Goal: Obtain resource: Download file/media

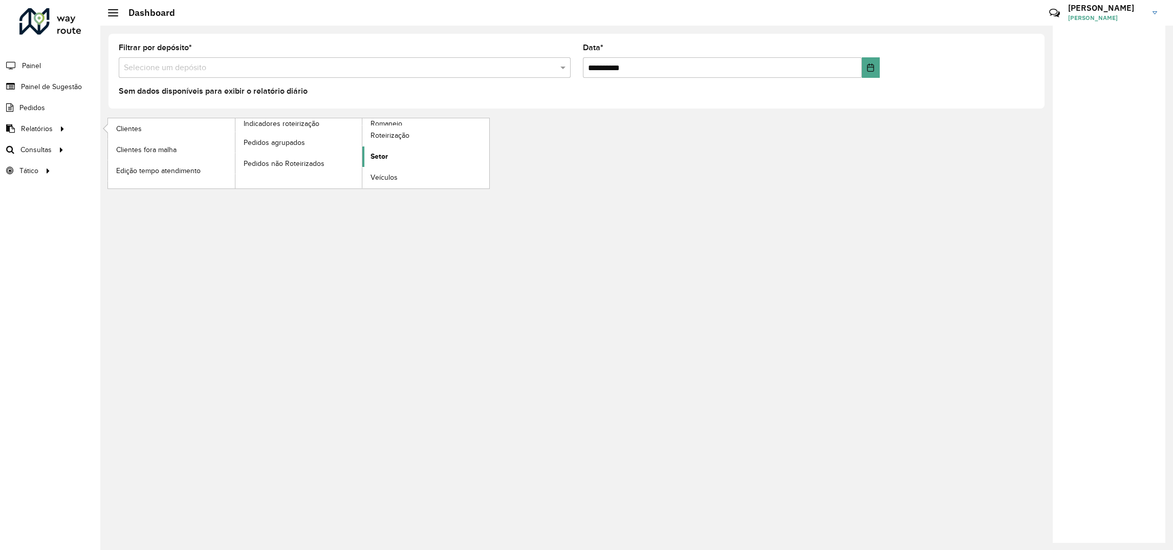
click at [379, 159] on span "Setor" at bounding box center [379, 156] width 17 height 11
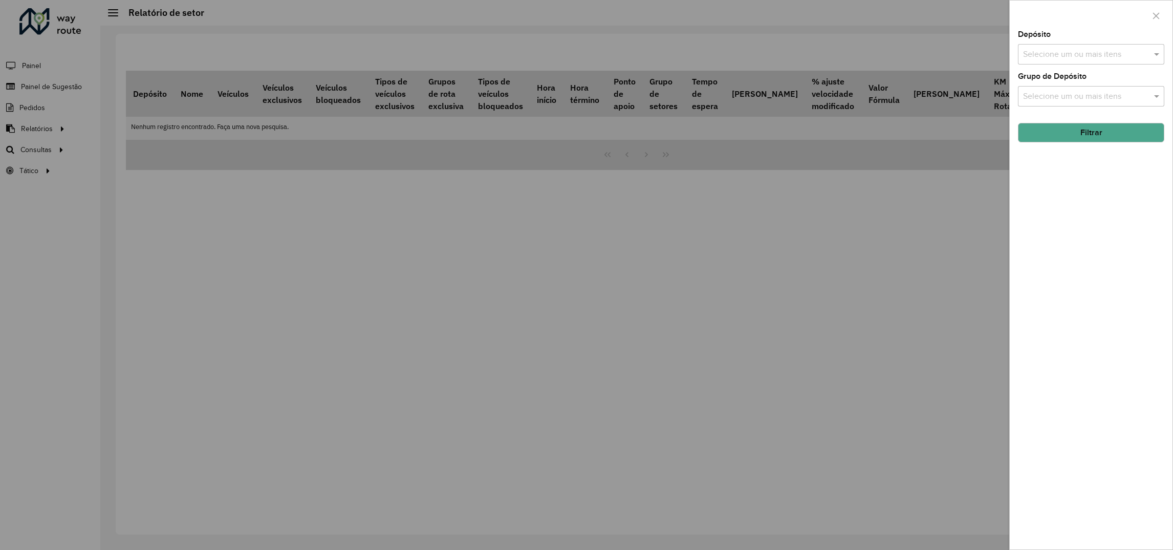
click at [1074, 53] on input "text" at bounding box center [1086, 55] width 131 height 12
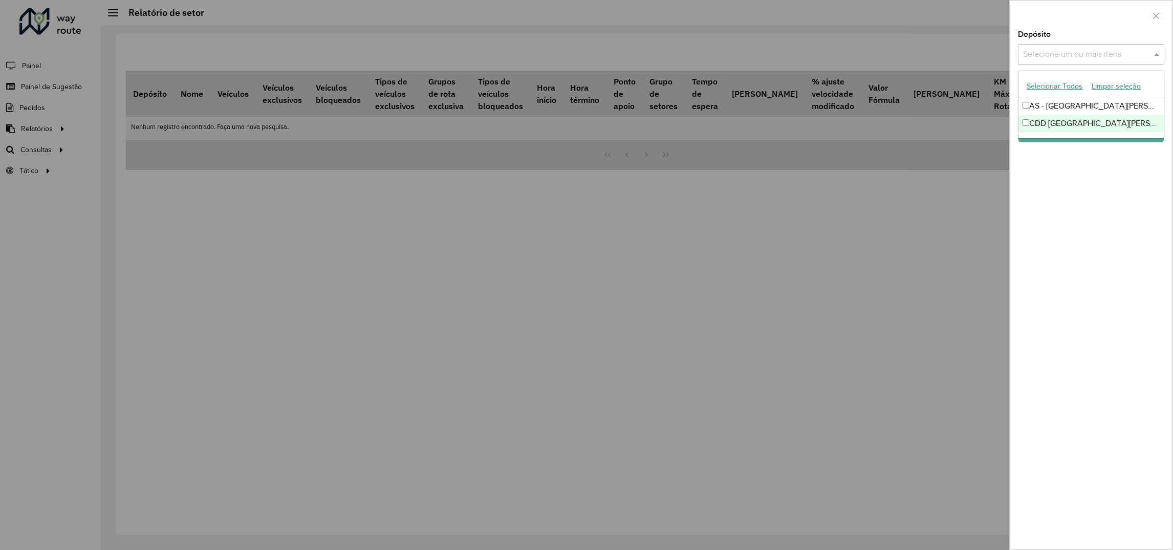
click at [1052, 128] on div "CDD [GEOGRAPHIC_DATA][PERSON_NAME]" at bounding box center [1091, 123] width 145 height 17
click at [1066, 196] on div "Depósito Selecione um ou mais itens CDD Santa [PERSON_NAME] do Sul × × Grupo de…" at bounding box center [1091, 290] width 163 height 519
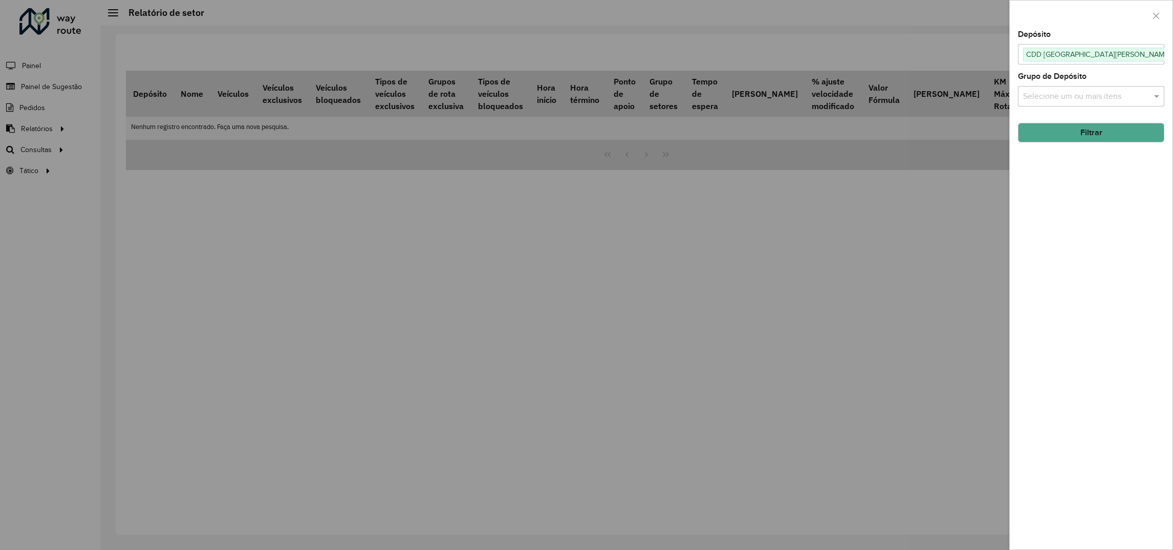
click at [1069, 131] on button "Filtrar" at bounding box center [1091, 132] width 146 height 19
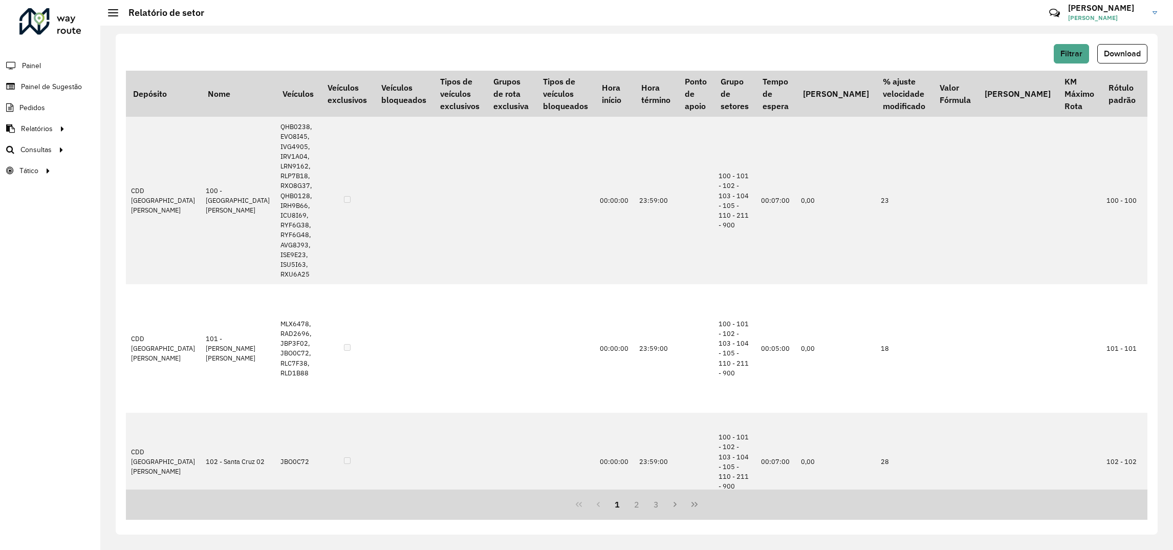
drag, startPoint x: 1108, startPoint y: 55, endPoint x: 1089, endPoint y: 52, distance: 19.2
click at [1110, 55] on span "Download" at bounding box center [1122, 53] width 37 height 9
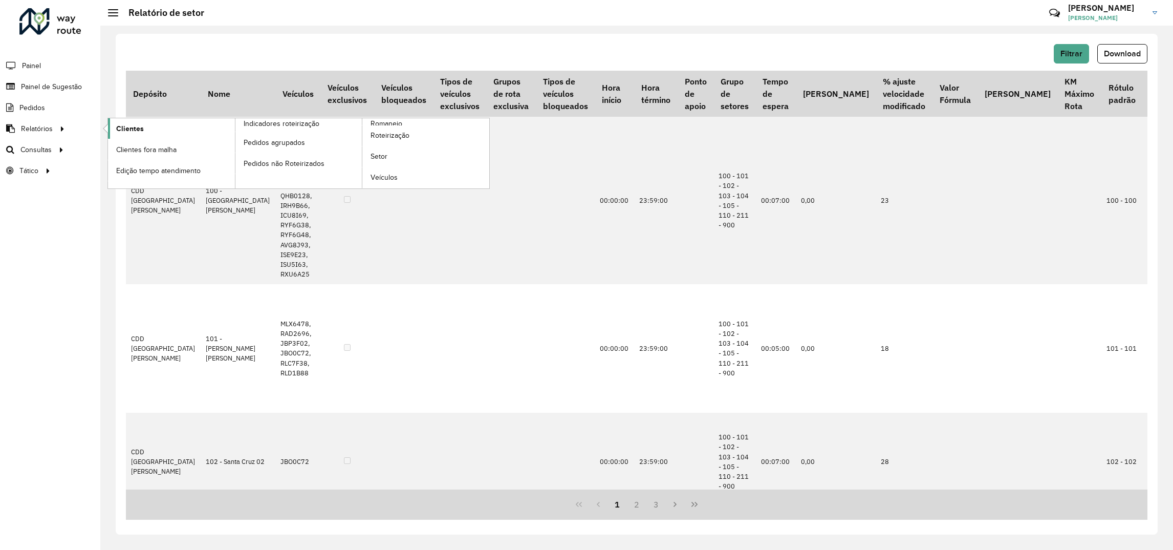
click at [145, 130] on link "Clientes" at bounding box center [171, 128] width 127 height 20
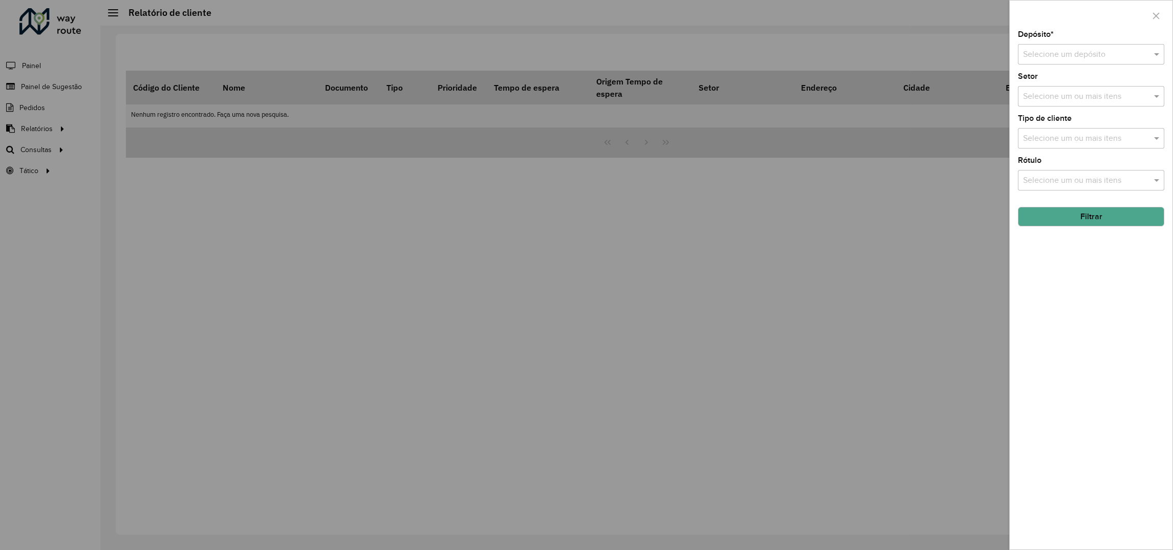
click at [1036, 63] on div "Selecione um depósito" at bounding box center [1091, 54] width 146 height 20
click at [1043, 103] on span "CDD [GEOGRAPHIC_DATA][PERSON_NAME]" at bounding box center [1104, 101] width 162 height 9
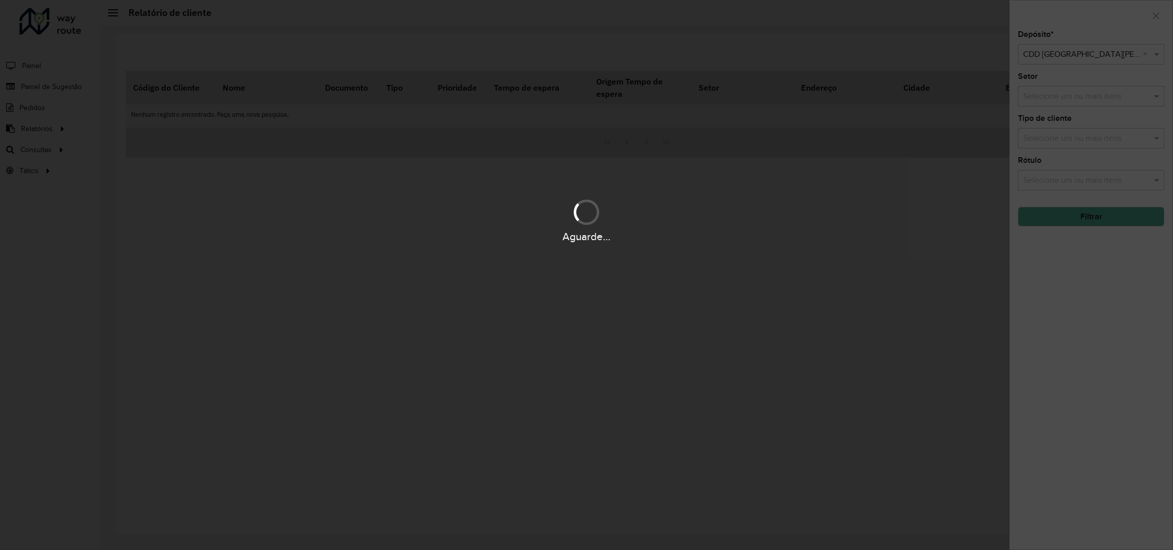
click at [1064, 97] on div "Aguarde..." at bounding box center [586, 275] width 1173 height 550
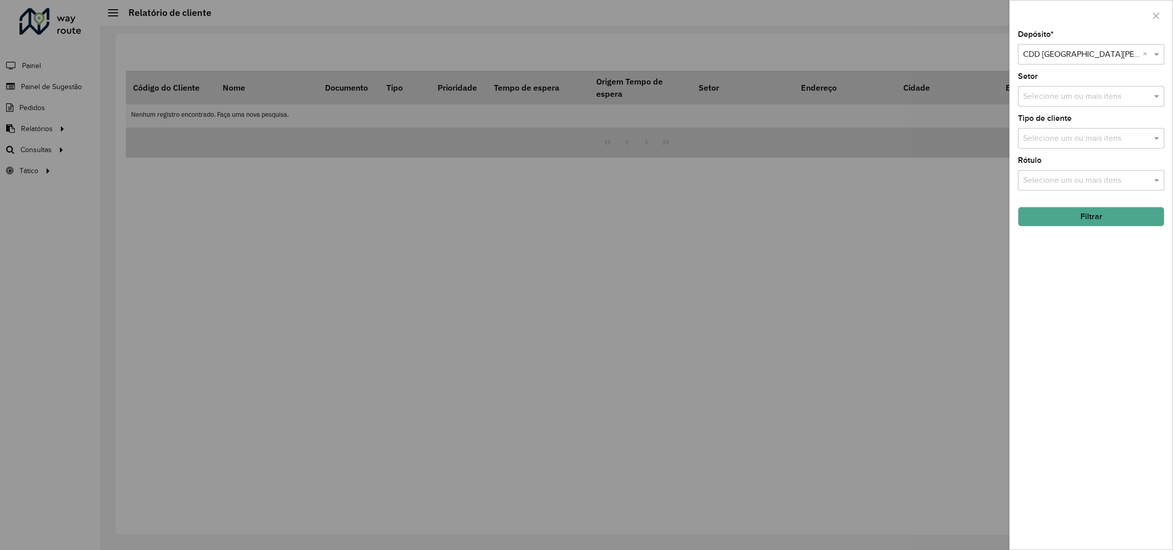
click at [1058, 91] on input "text" at bounding box center [1086, 97] width 131 height 12
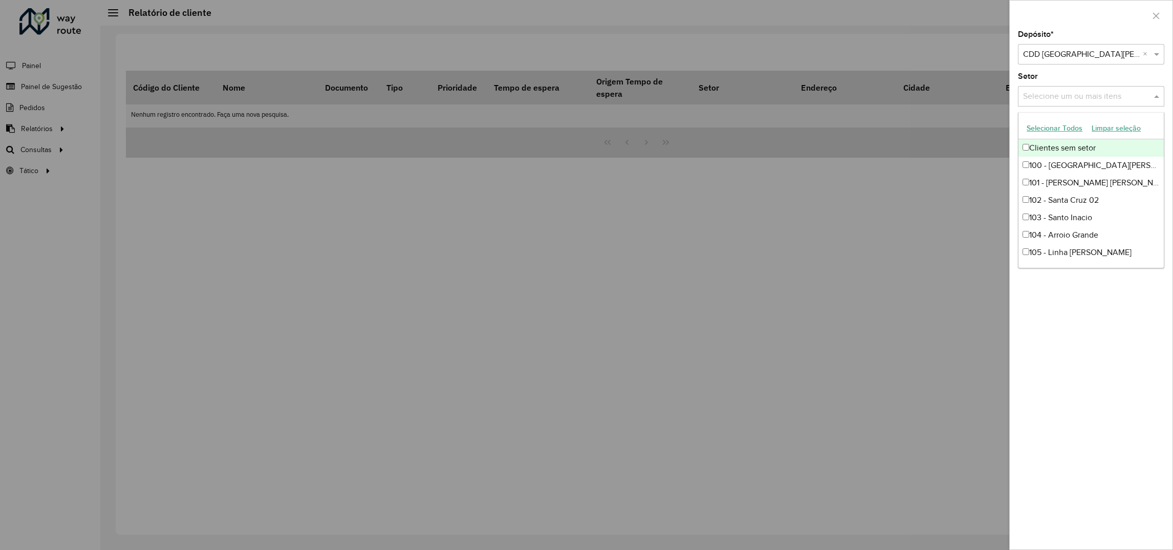
click at [1059, 95] on input "text" at bounding box center [1086, 97] width 131 height 12
click at [1123, 339] on div "Depósito * Selecione um depósito × CDD Santa [PERSON_NAME] do Sul × Setor Selec…" at bounding box center [1091, 290] width 163 height 519
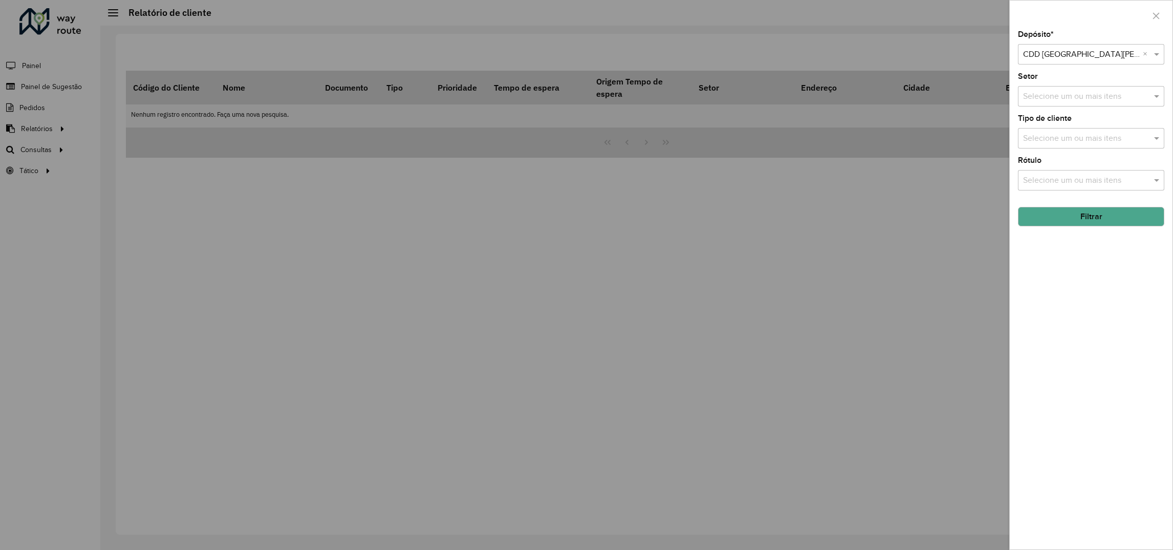
click at [1060, 217] on button "Filtrar" at bounding box center [1091, 216] width 146 height 19
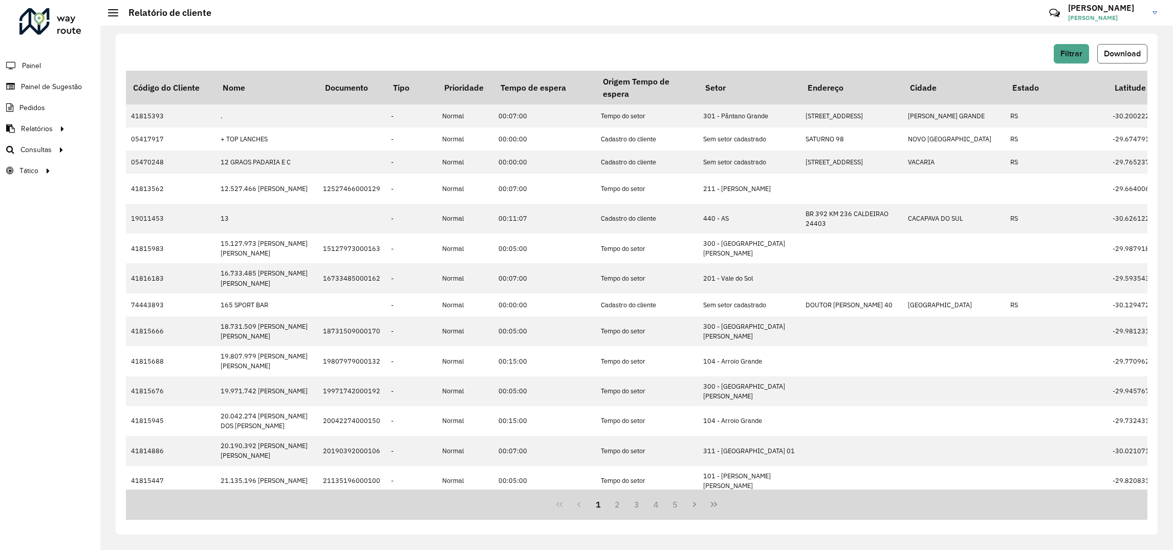
click at [1128, 51] on span "Download" at bounding box center [1122, 53] width 37 height 9
